Goal: Navigation & Orientation: Understand site structure

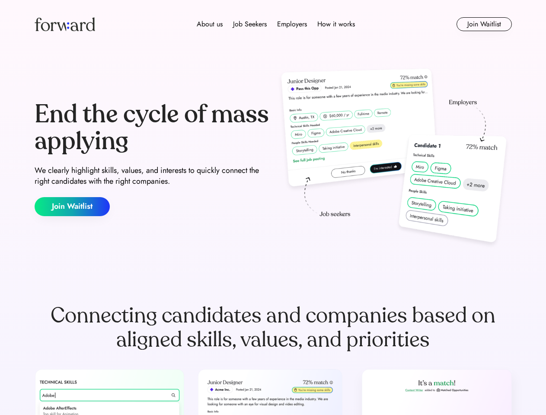
click at [273, 207] on div "End the cycle of mass applying We clearly highlight skills, values, and interes…" at bounding box center [273, 159] width 477 height 186
click at [273, 24] on div "About us Job Seekers Employers How it works" at bounding box center [275, 24] width 340 height 10
click at [65, 24] on img at bounding box center [65, 24] width 60 height 14
click at [276, 24] on div "About us Job Seekers Employers How it works" at bounding box center [275, 24] width 340 height 10
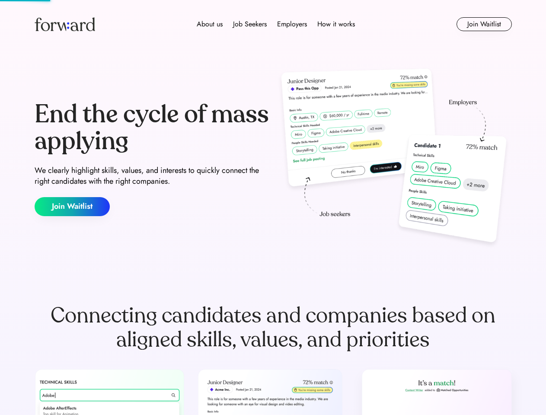
click at [210, 24] on div "About us" at bounding box center [210, 24] width 26 height 10
click at [250, 24] on div "Job Seekers" at bounding box center [250, 24] width 34 height 10
click at [292, 24] on div "Employers" at bounding box center [292, 24] width 30 height 10
click at [335, 24] on div "How it works" at bounding box center [336, 24] width 38 height 10
click at [484, 24] on button "Join Waitlist" at bounding box center [483, 24] width 55 height 14
